Goal: Use online tool/utility

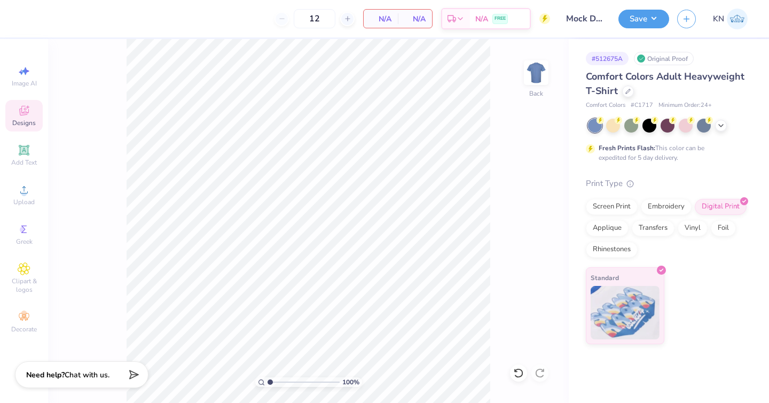
click at [28, 113] on icon at bounding box center [24, 110] width 13 height 13
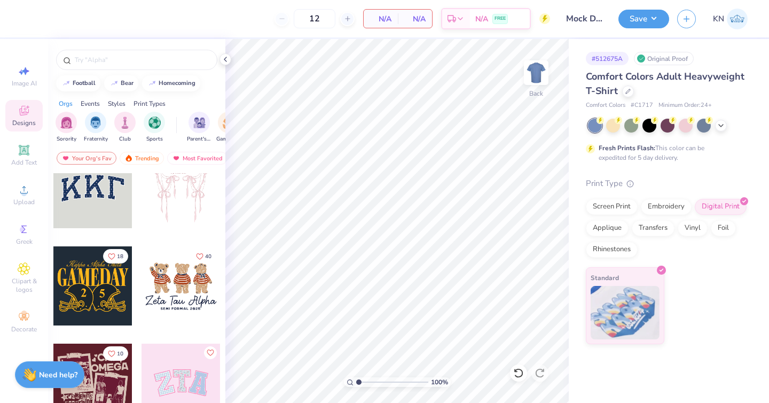
scroll to position [141, 0]
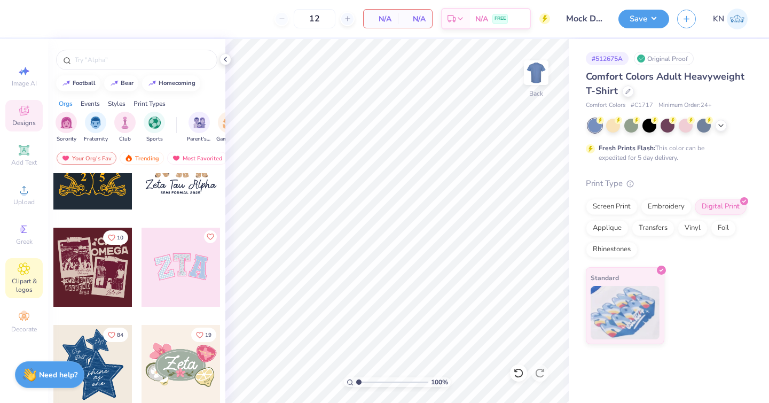
click at [20, 281] on span "Clipart & logos" at bounding box center [23, 285] width 37 height 17
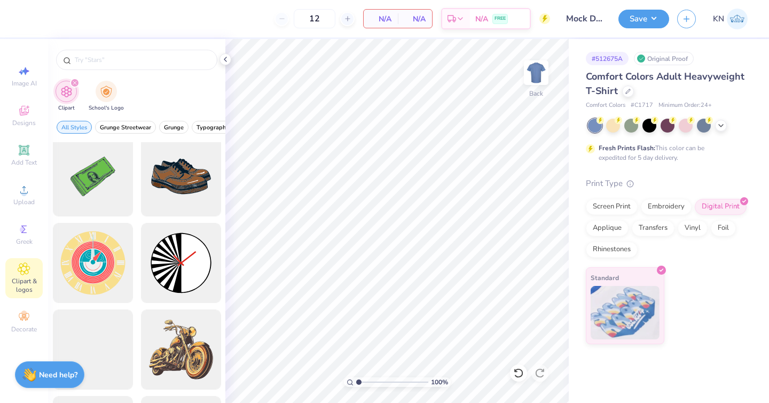
scroll to position [394, 0]
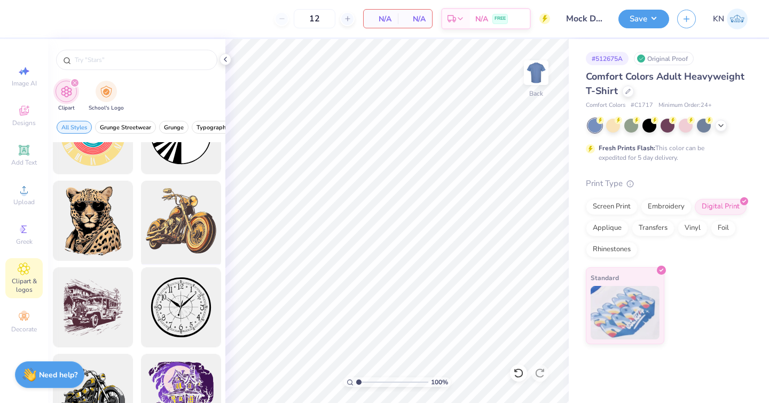
click at [175, 234] on div at bounding box center [181, 221] width 88 height 88
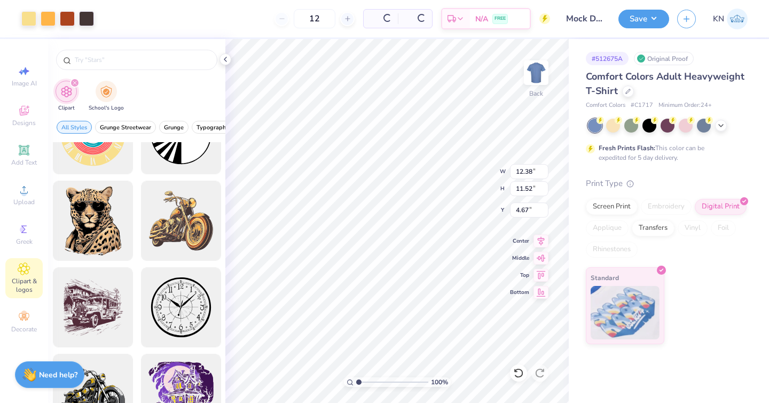
type input "12.38"
type input "11.52"
type input "3.00"
click at [640, 18] on button "Save" at bounding box center [644, 17] width 51 height 19
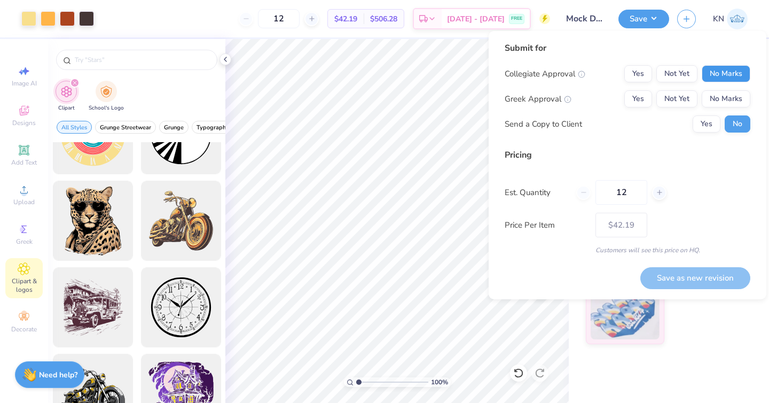
click at [713, 78] on button "No Marks" at bounding box center [726, 73] width 49 height 17
click at [722, 103] on button "No Marks" at bounding box center [726, 98] width 49 height 17
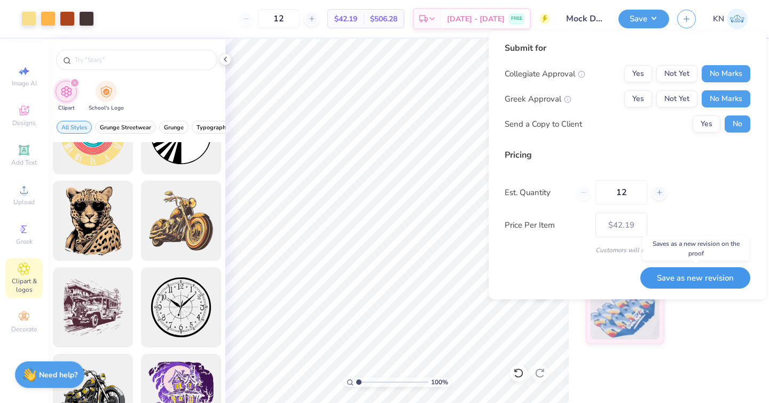
click at [689, 277] on button "Save as new revision" at bounding box center [696, 278] width 110 height 22
type input "$42.19"
